Goal: Task Accomplishment & Management: Manage account settings

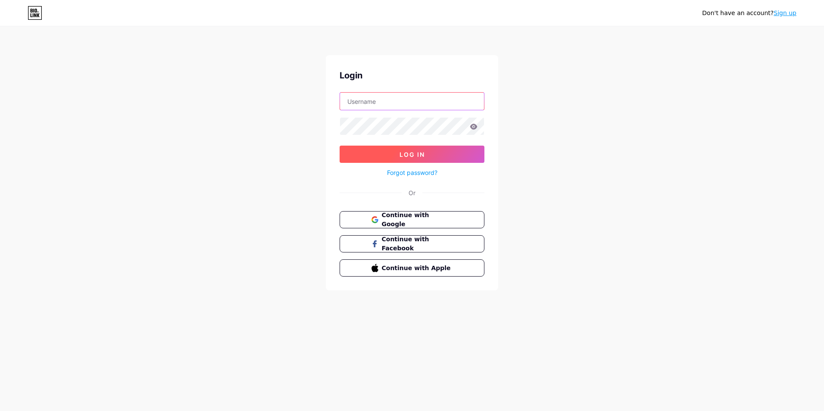
type input "[EMAIL_ADDRESS][DOMAIN_NAME]"
click at [457, 155] on button "Log In" at bounding box center [412, 154] width 145 height 17
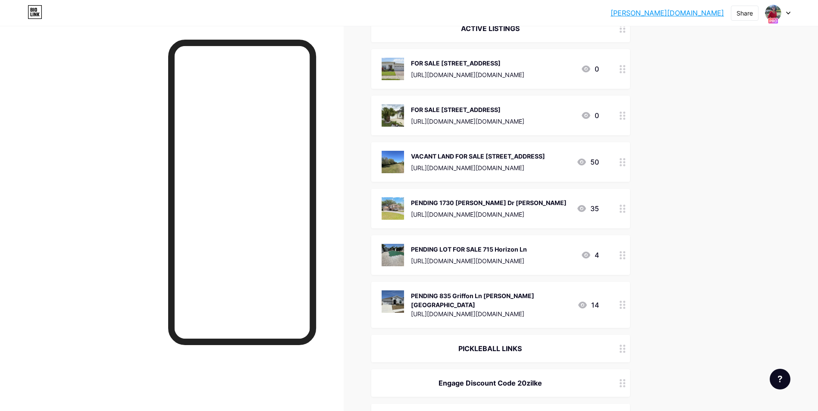
scroll to position [216, 0]
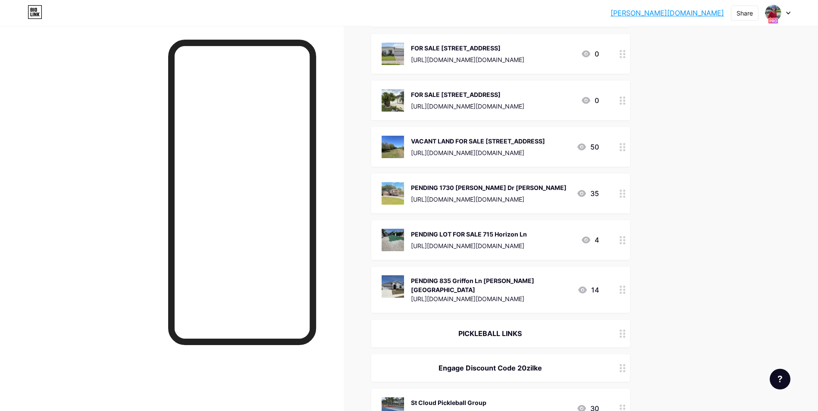
click at [628, 213] on div at bounding box center [622, 194] width 15 height 40
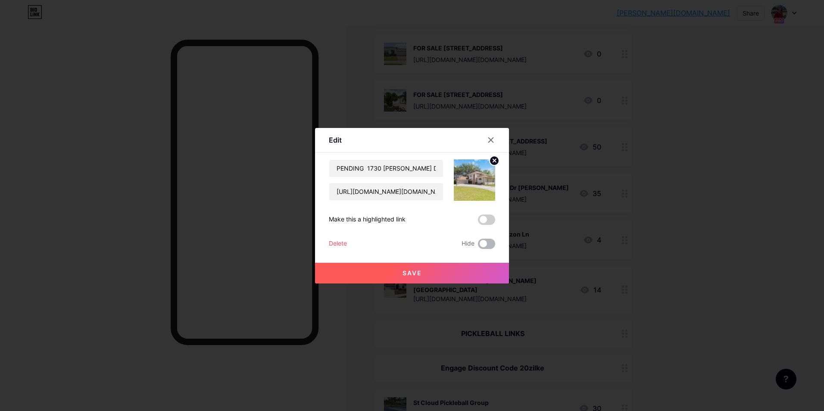
click at [484, 243] on span at bounding box center [486, 244] width 17 height 10
click at [478, 246] on input "checkbox" at bounding box center [478, 246] width 0 height 0
click at [427, 276] on button "Save" at bounding box center [412, 273] width 194 height 21
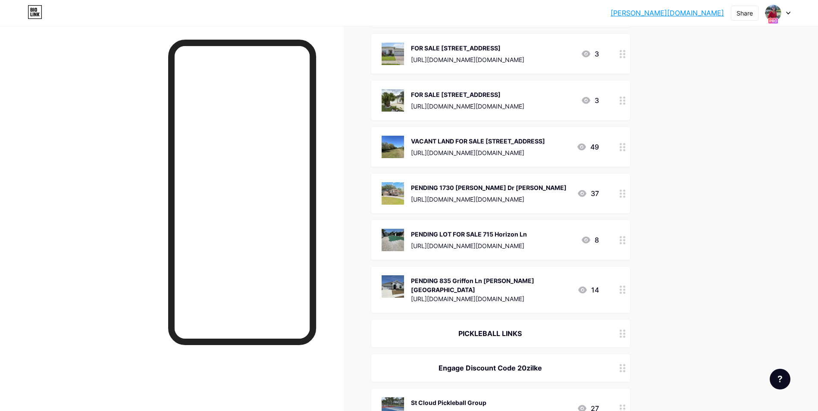
click at [626, 259] on div at bounding box center [622, 240] width 15 height 40
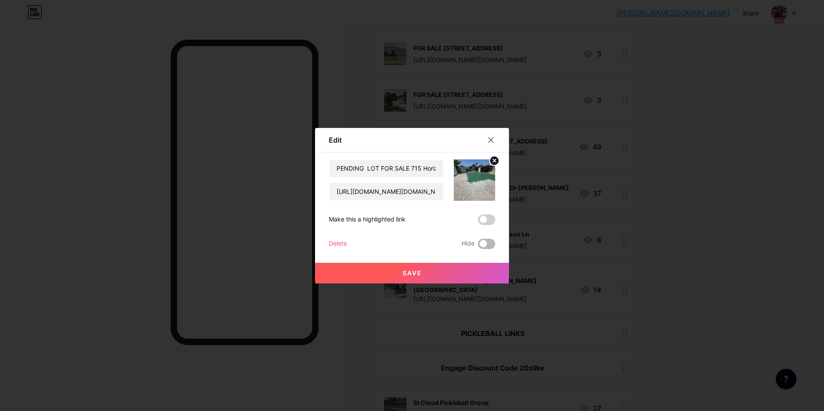
click at [481, 243] on span at bounding box center [486, 244] width 17 height 10
click at [478, 246] on input "checkbox" at bounding box center [478, 246] width 0 height 0
click at [419, 276] on button "Save" at bounding box center [412, 273] width 194 height 21
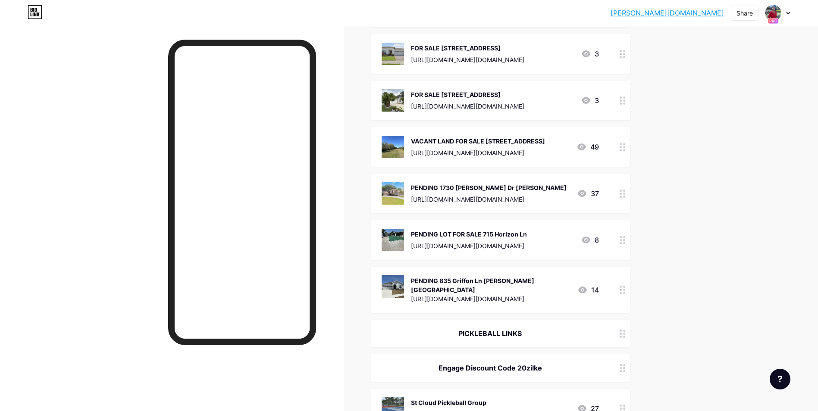
click at [625, 198] on icon at bounding box center [622, 194] width 6 height 8
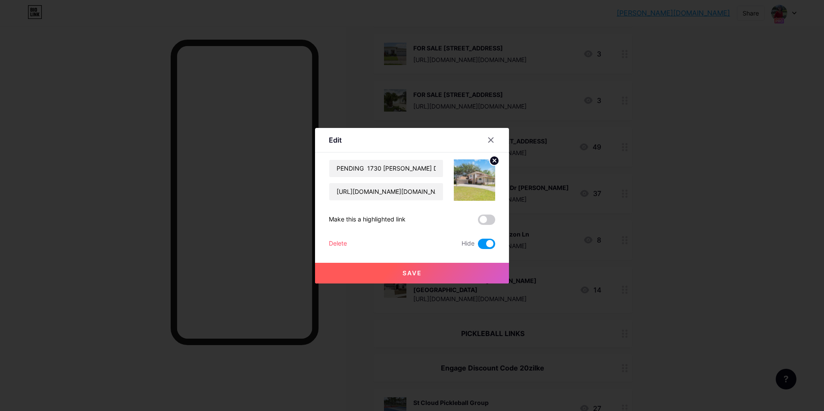
click at [478, 244] on span at bounding box center [486, 244] width 17 height 10
click at [478, 246] on input "checkbox" at bounding box center [478, 246] width 0 height 0
click at [332, 242] on div "Delete" at bounding box center [338, 244] width 18 height 10
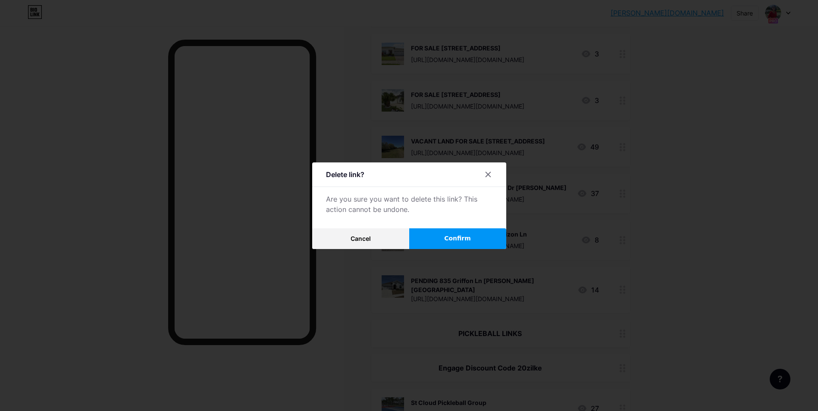
click at [451, 237] on span "Confirm" at bounding box center [457, 238] width 27 height 9
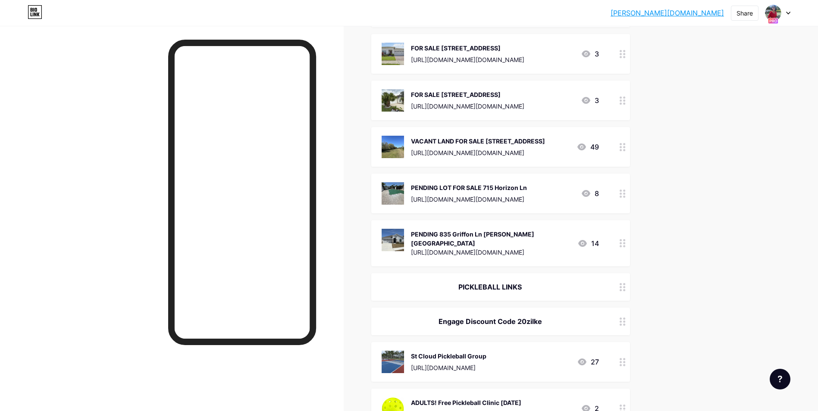
click at [628, 213] on div at bounding box center [622, 194] width 15 height 40
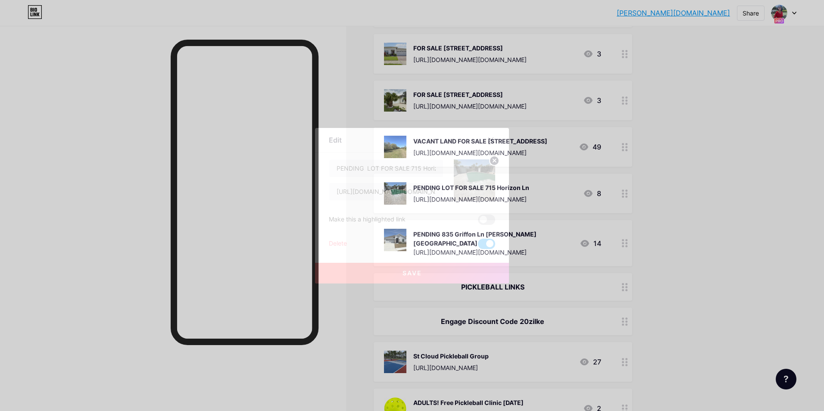
click at [341, 244] on div "Delete" at bounding box center [338, 244] width 18 height 10
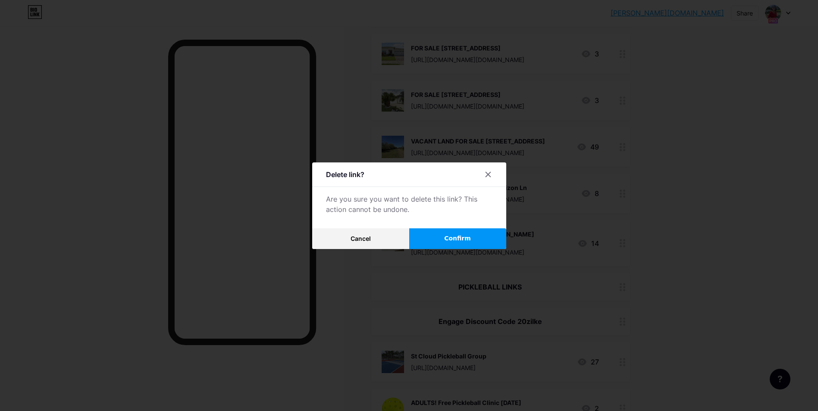
click at [457, 238] on span "Confirm" at bounding box center [457, 238] width 27 height 9
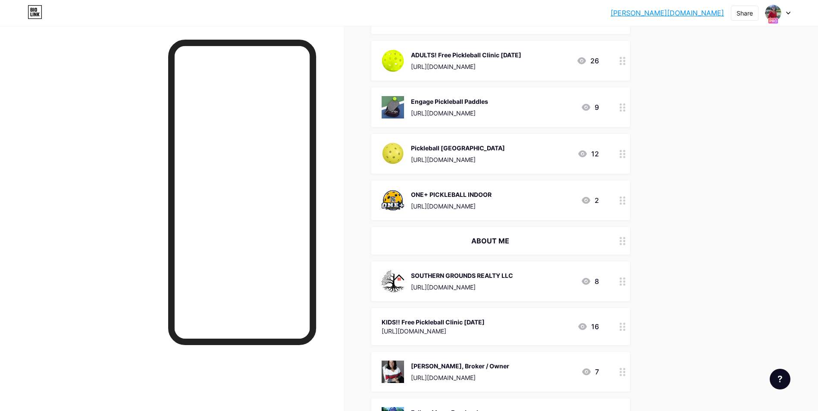
scroll to position [565, 0]
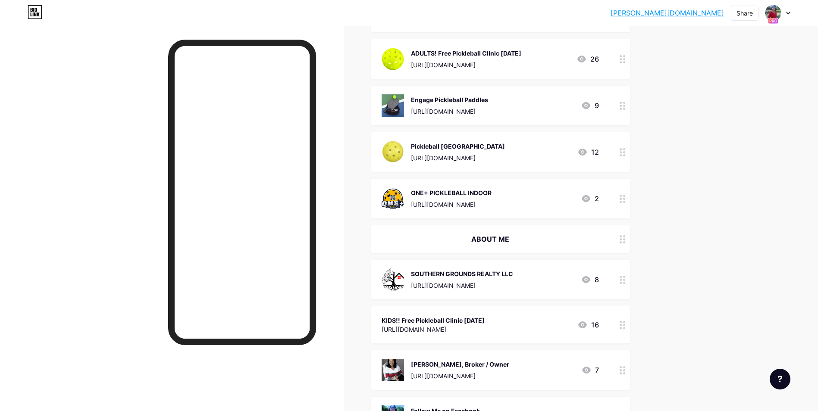
click at [786, 11] on div at bounding box center [777, 13] width 25 height 16
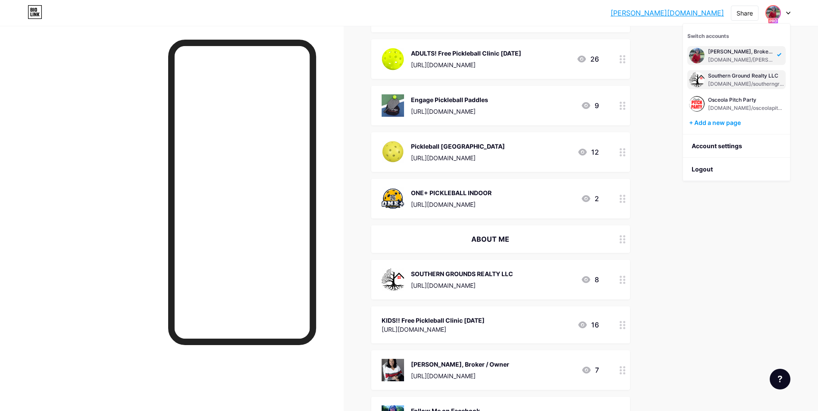
click at [723, 79] on div "Southern Ground Realty LLC" at bounding box center [746, 75] width 76 height 7
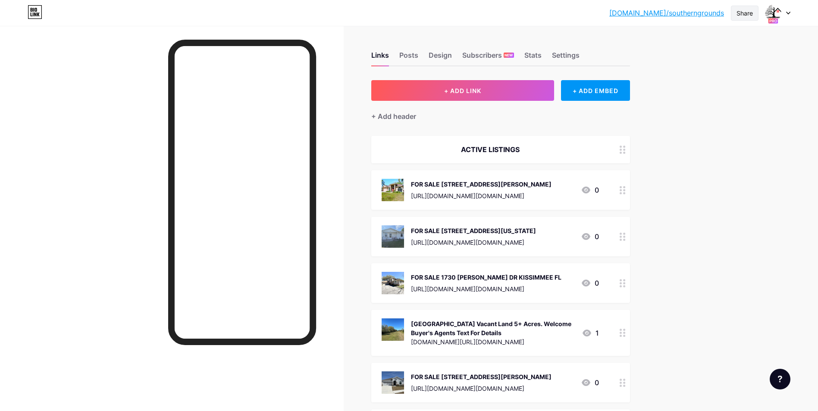
click at [738, 15] on div "Share" at bounding box center [744, 13] width 16 height 9
click at [728, 66] on div "Get my QR code" at bounding box center [693, 65] width 128 height 21
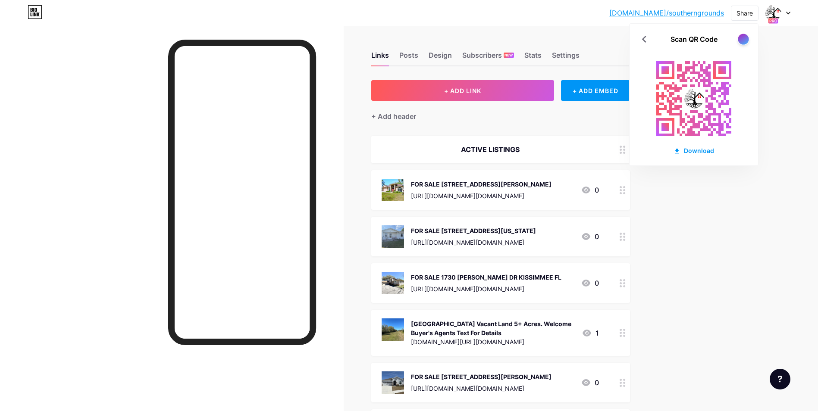
click at [745, 37] on div at bounding box center [742, 39] width 11 height 11
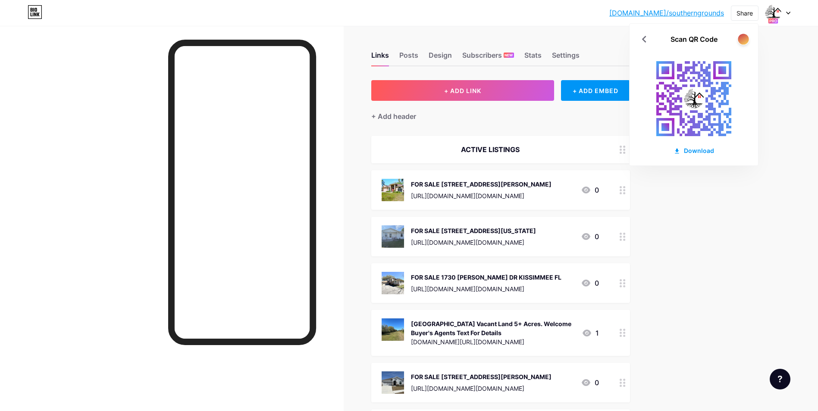
click at [745, 37] on div at bounding box center [742, 39] width 11 height 11
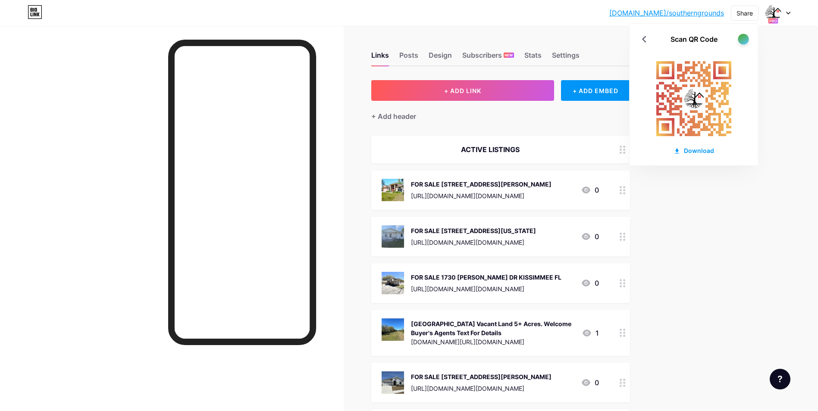
click at [745, 37] on div at bounding box center [742, 39] width 11 height 11
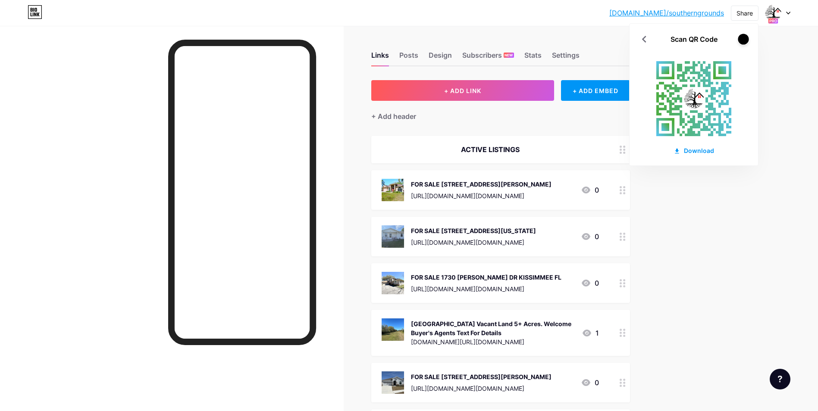
click at [745, 37] on div at bounding box center [742, 39] width 11 height 11
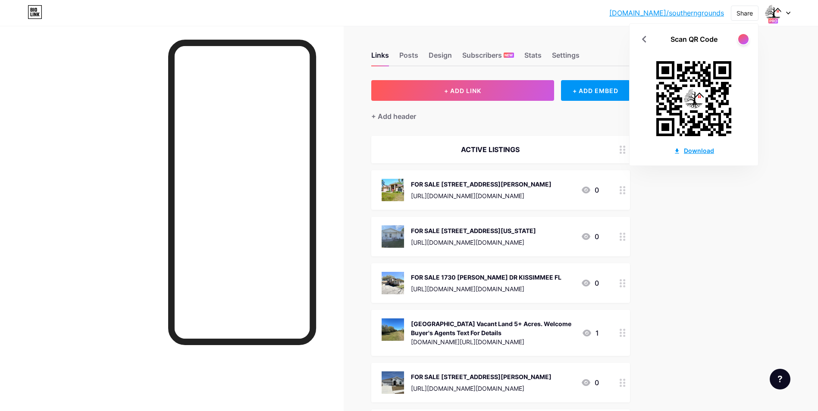
click at [674, 151] on icon at bounding box center [676, 151] width 7 height 7
